Goal: Task Accomplishment & Management: Manage account settings

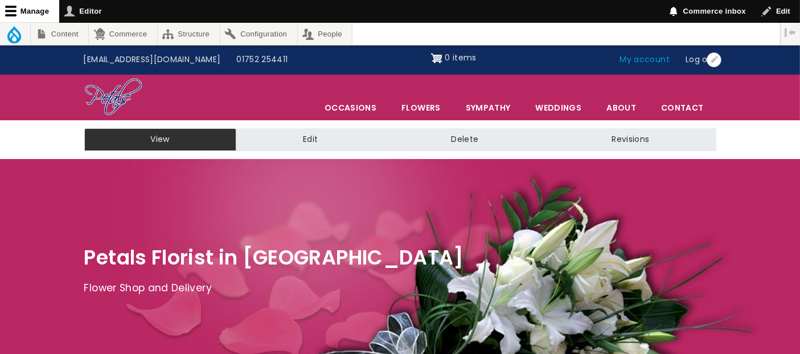
click at [635, 56] on link "My account" at bounding box center [645, 60] width 66 height 22
click at [664, 59] on link "My account" at bounding box center [645, 60] width 66 height 22
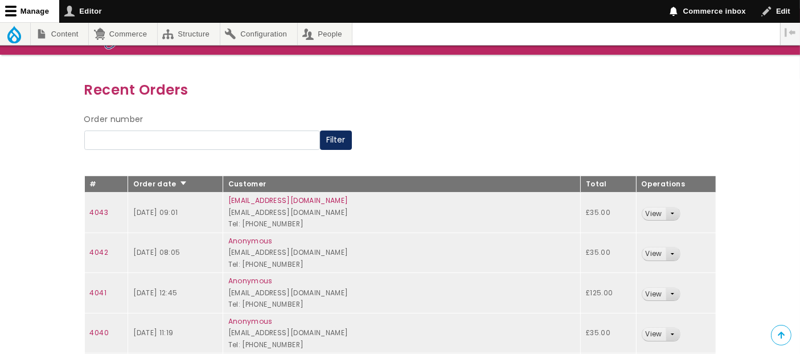
scroll to position [126, 0]
